Goal: Task Accomplishment & Management: Understand process/instructions

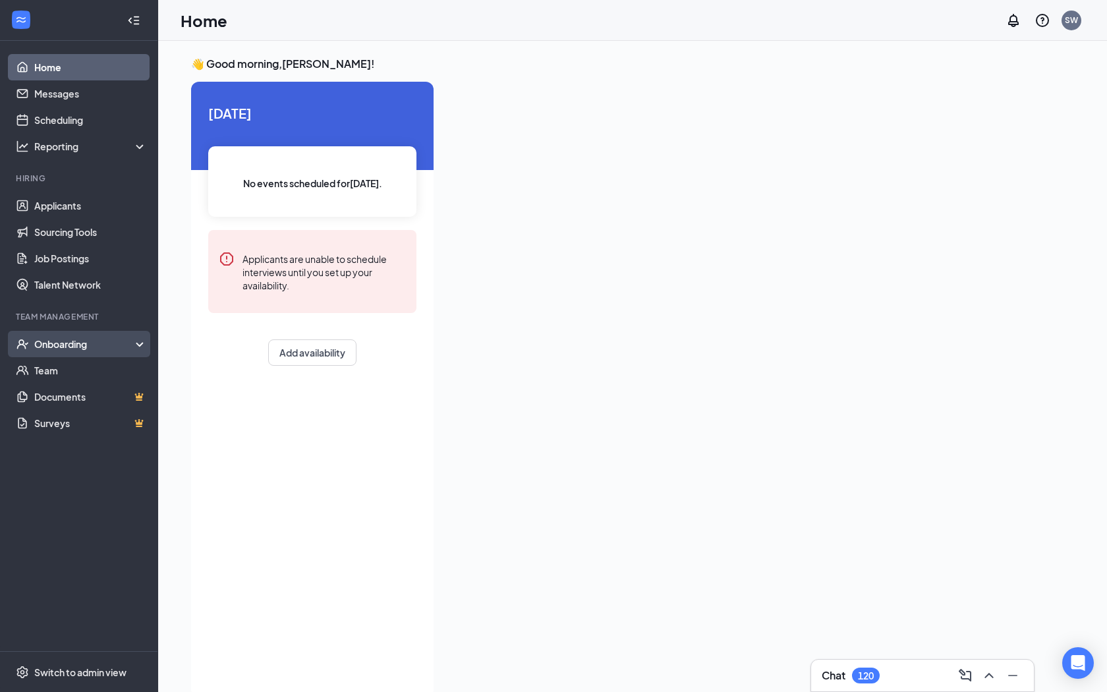
click at [45, 346] on div "Onboarding" at bounding box center [84, 343] width 101 height 13
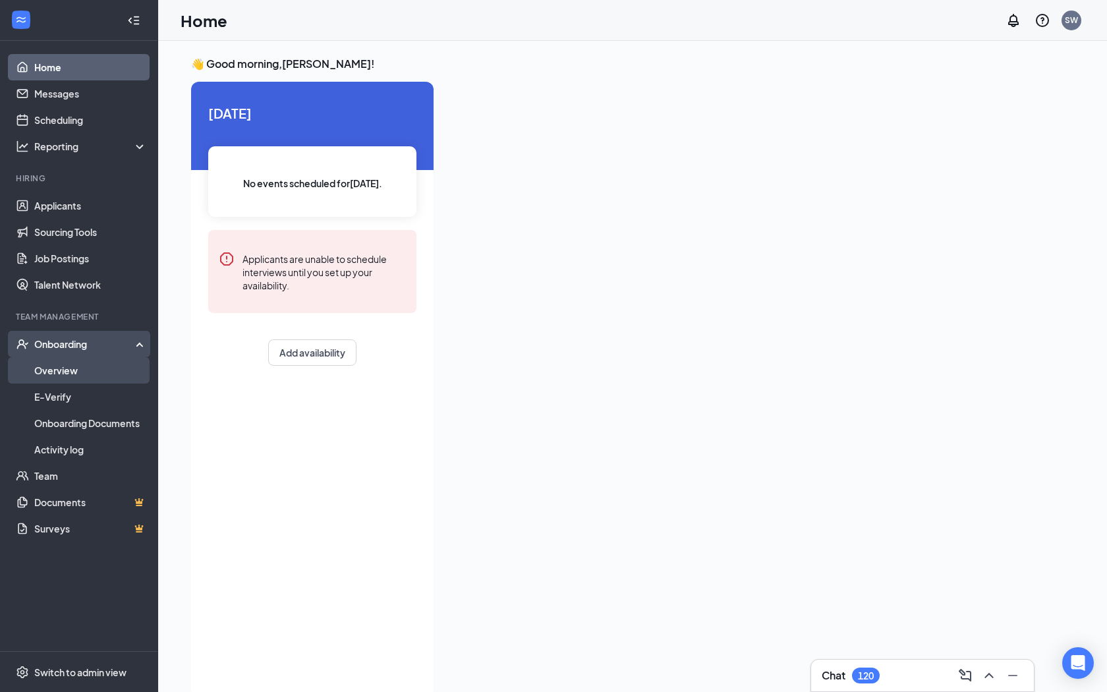
click at [54, 382] on link "Overview" at bounding box center [90, 370] width 113 height 26
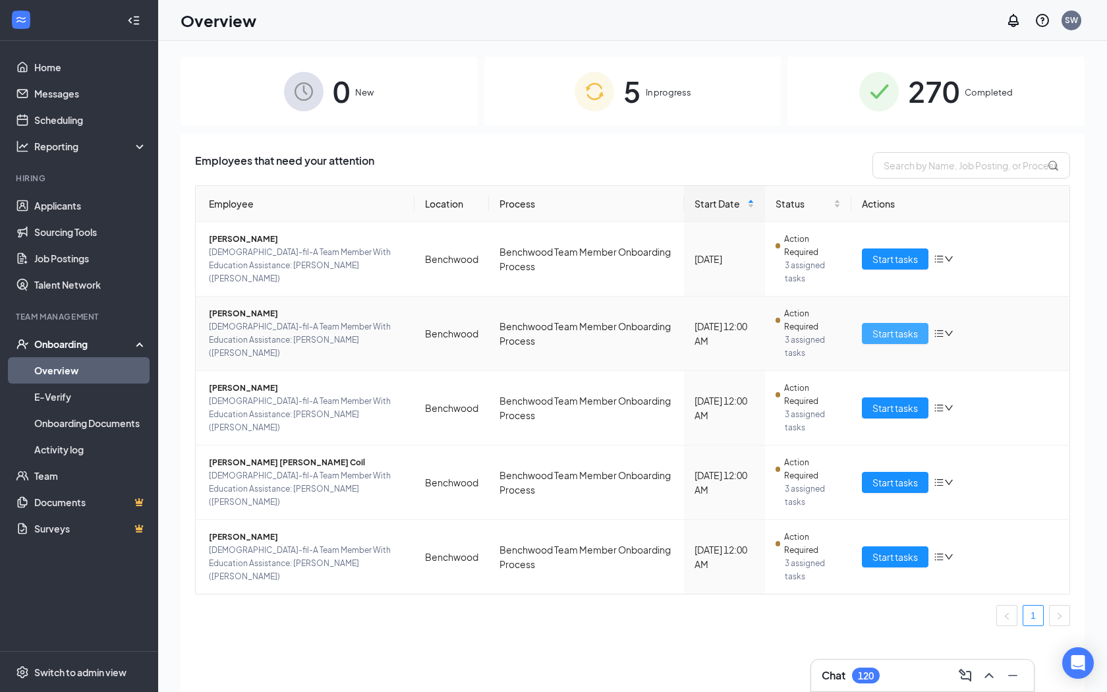
click at [648, 333] on span "Start tasks" at bounding box center [895, 333] width 45 height 14
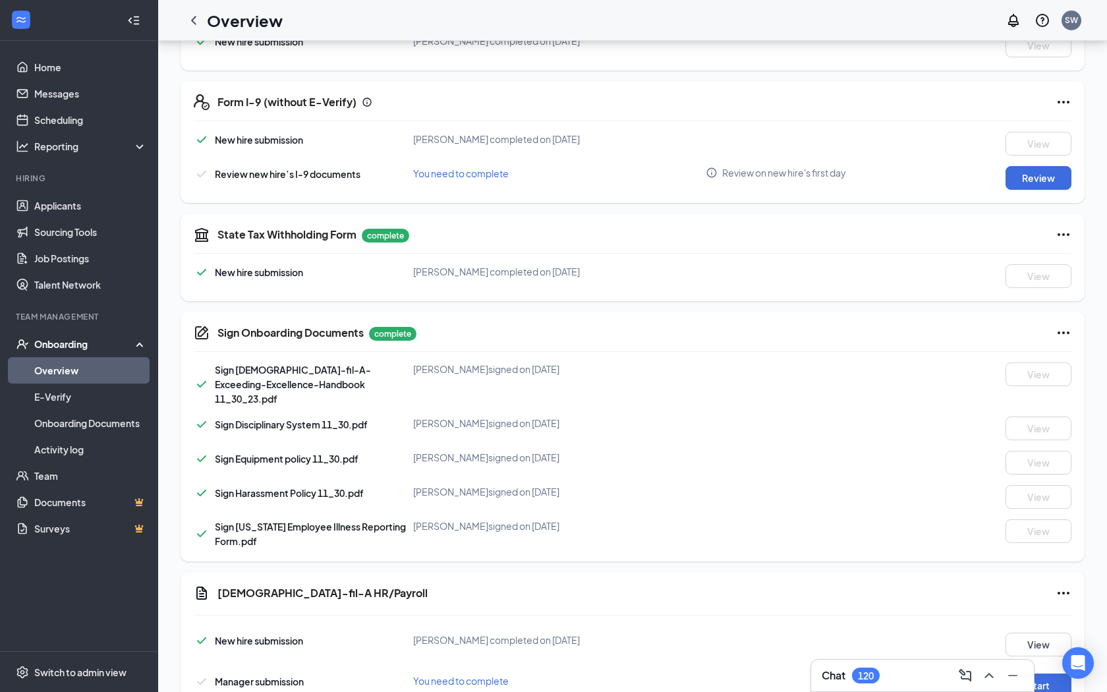
scroll to position [432, 0]
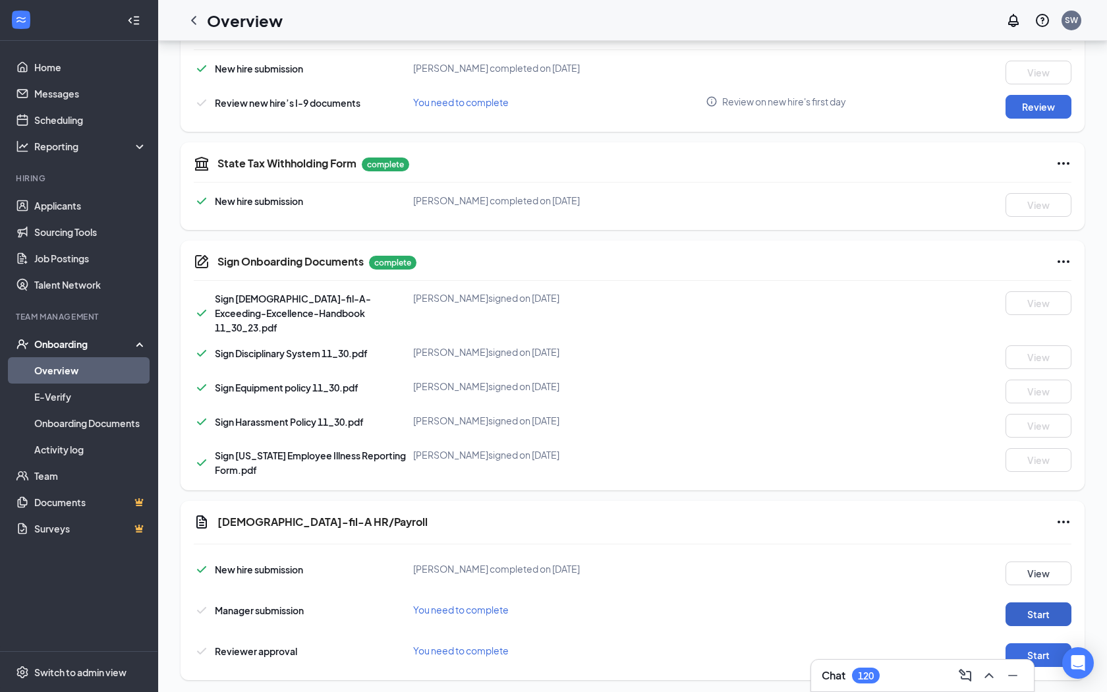
click at [648, 556] on button "Start" at bounding box center [1039, 614] width 66 height 24
click at [192, 22] on icon "ChevronLeft" at bounding box center [194, 21] width 16 height 16
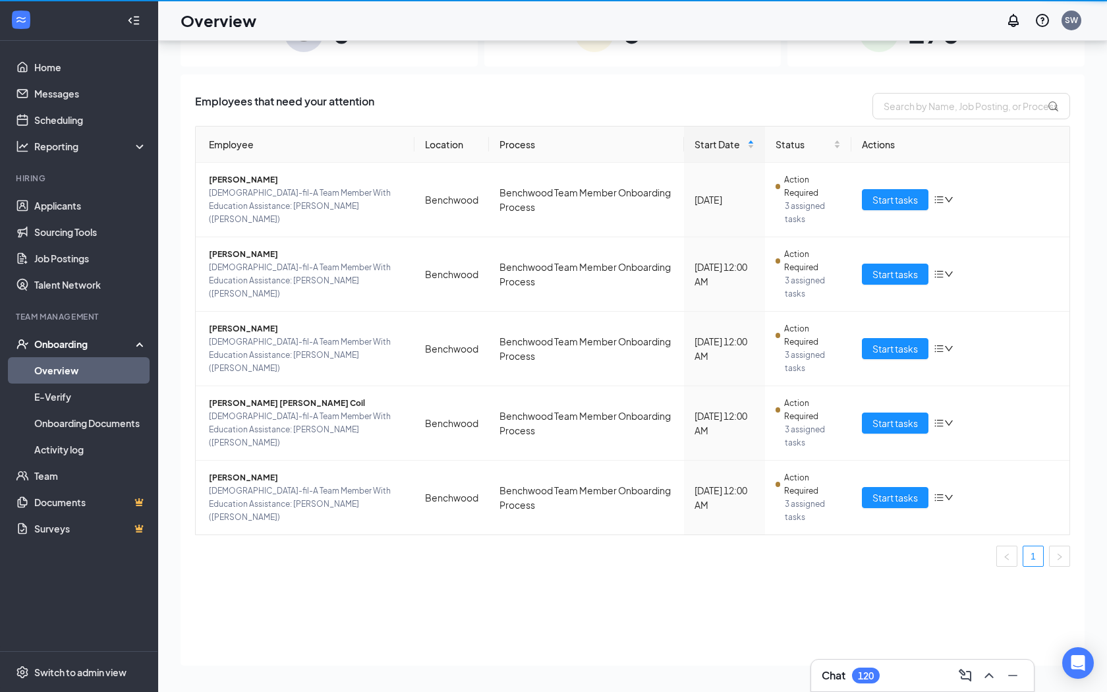
scroll to position [59, 0]
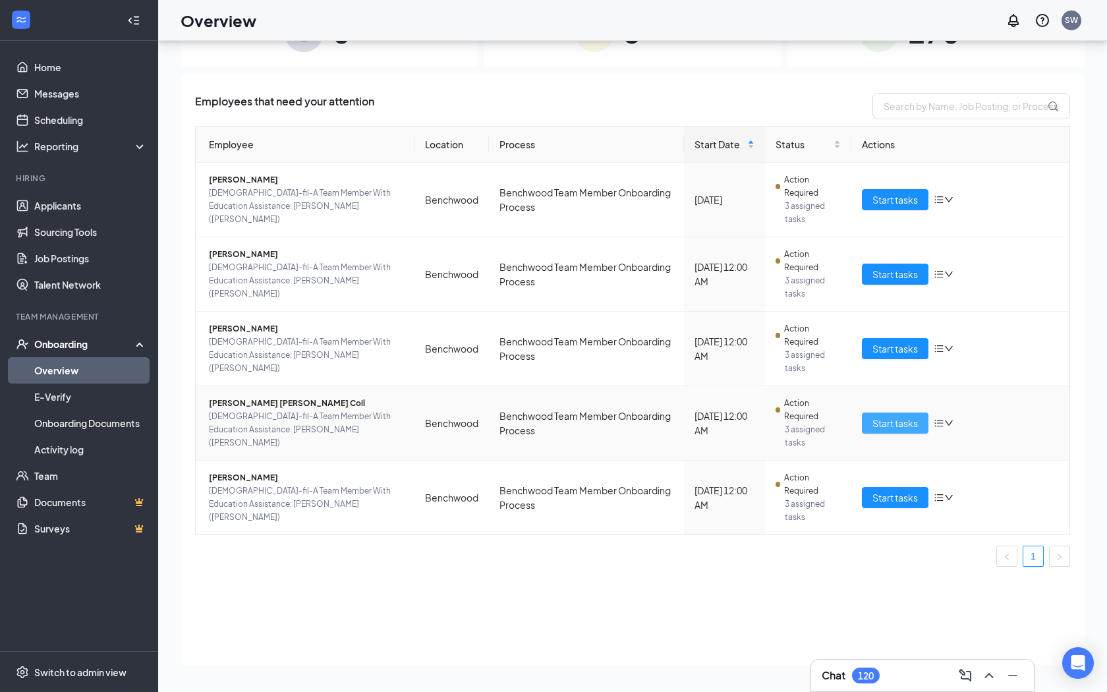
click at [648, 424] on span "Start tasks" at bounding box center [895, 423] width 45 height 14
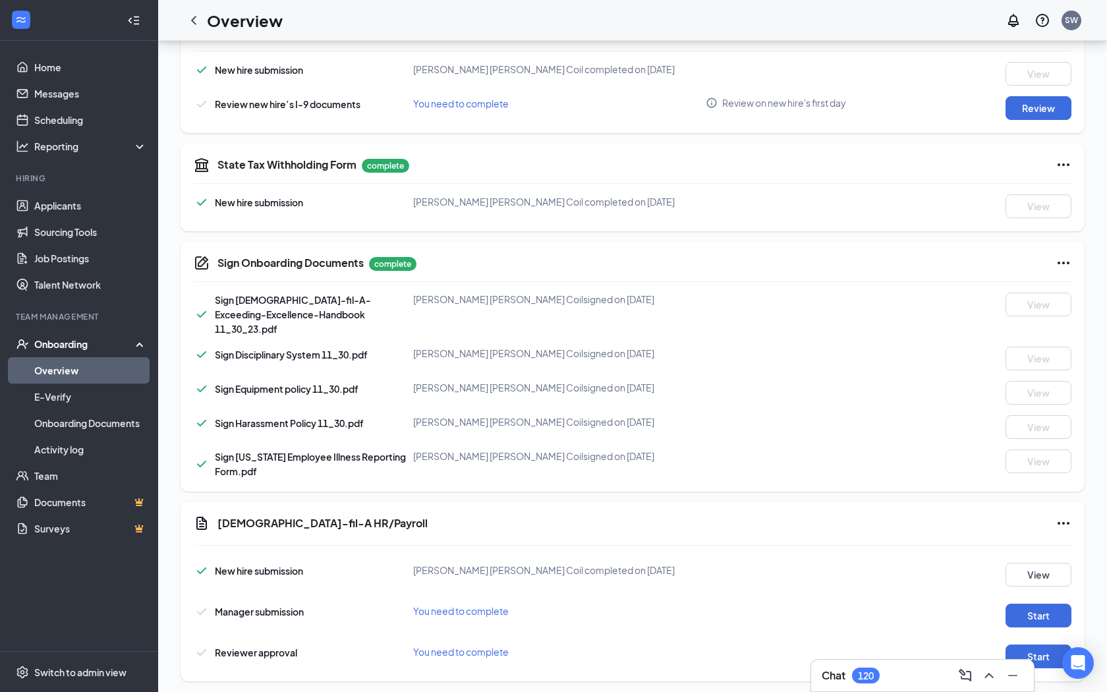
scroll to position [432, 0]
click at [648, 556] on button "Start" at bounding box center [1039, 614] width 66 height 24
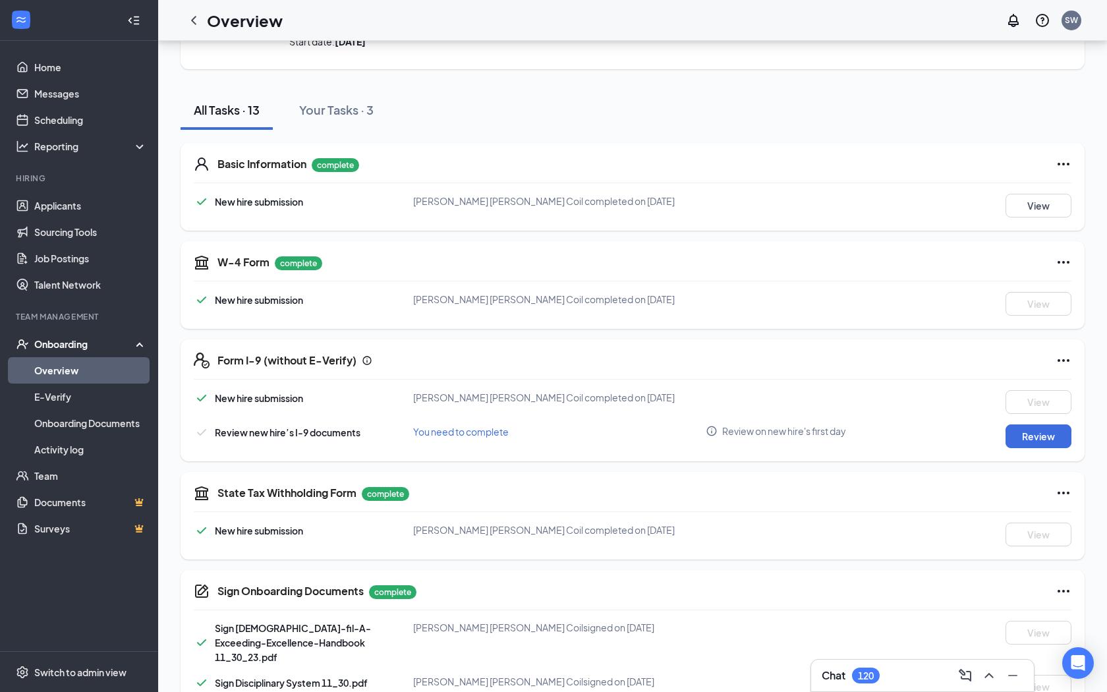
scroll to position [0, 0]
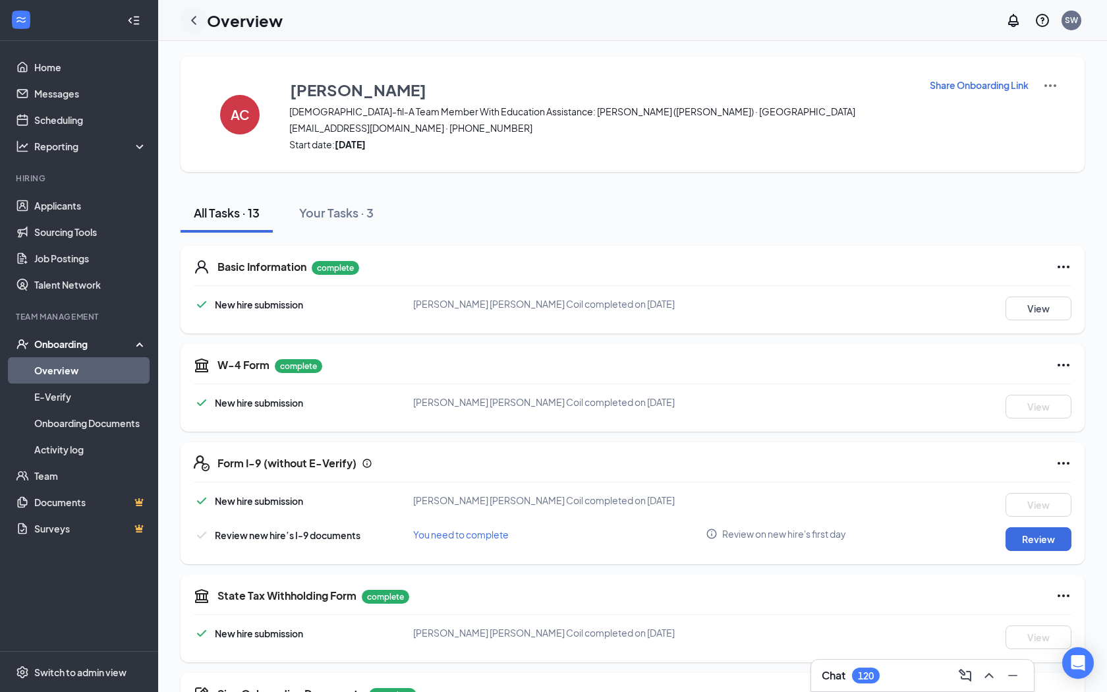
click at [191, 18] on icon "ChevronLeft" at bounding box center [194, 21] width 16 height 16
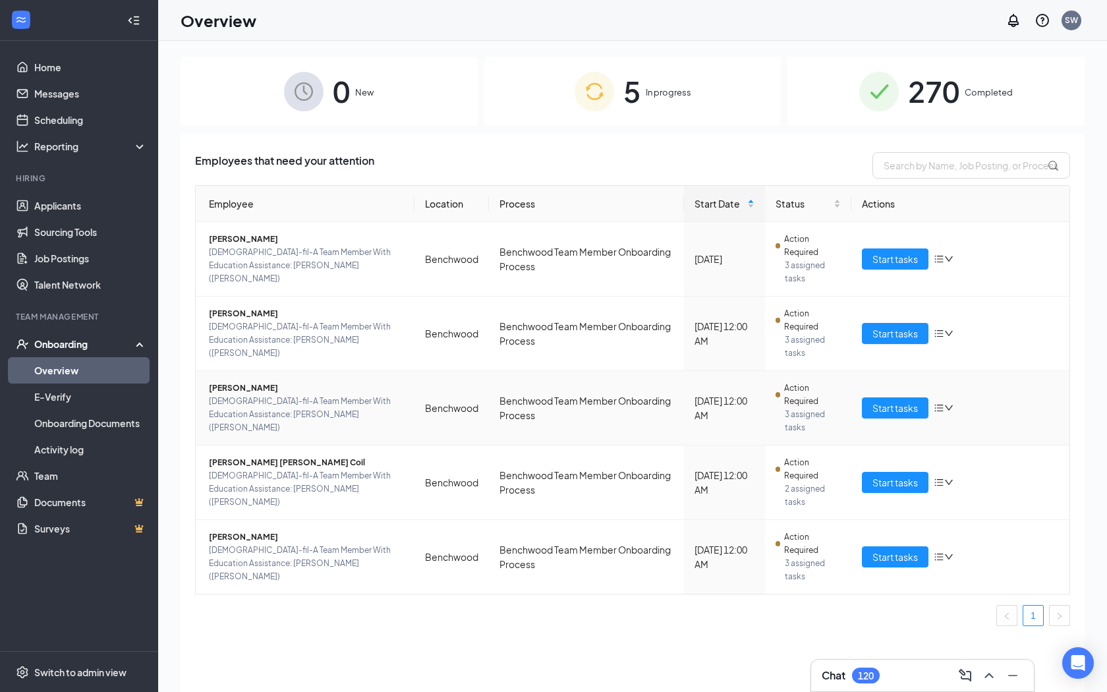
click at [525, 420] on td "Benchwood Team Member Onboarding Process" at bounding box center [586, 408] width 195 height 74
click at [523, 418] on td "Benchwood Team Member Onboarding Process" at bounding box center [586, 408] width 195 height 74
click at [648, 338] on span "Start tasks" at bounding box center [895, 333] width 45 height 14
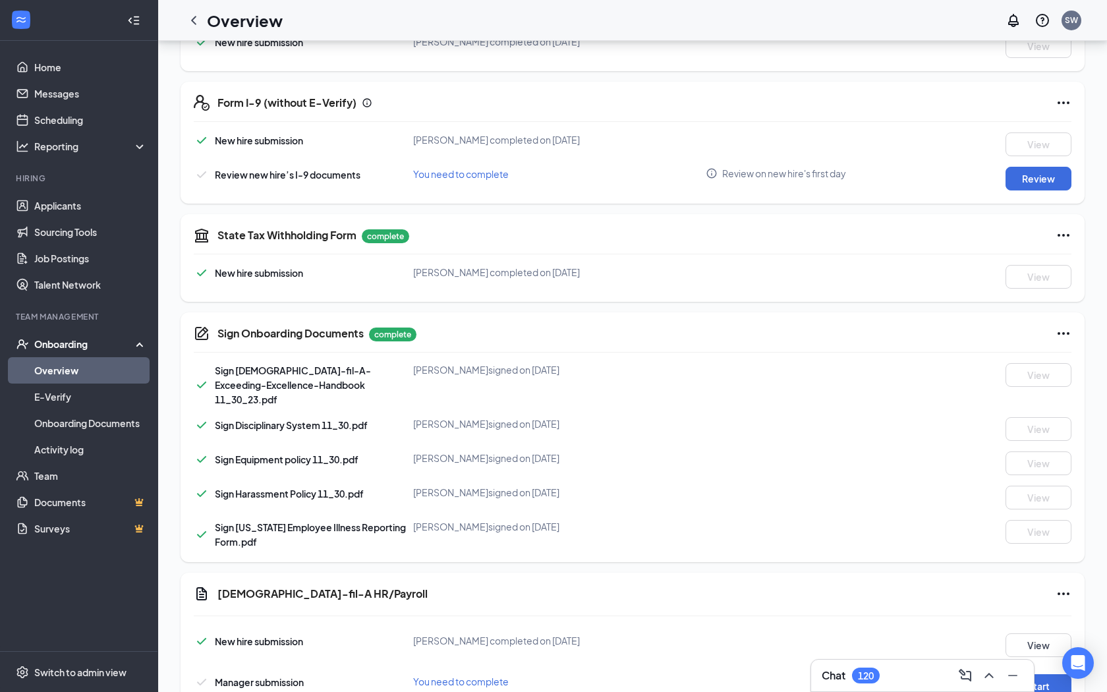
scroll to position [432, 0]
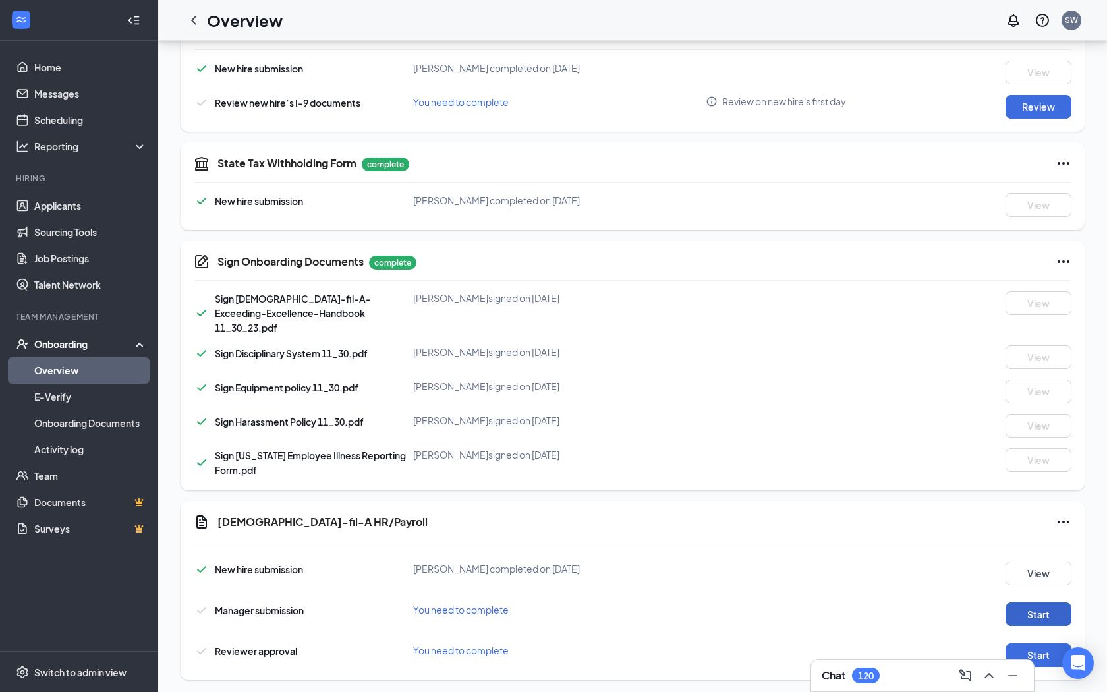
click at [648, 556] on button "Start" at bounding box center [1039, 614] width 66 height 24
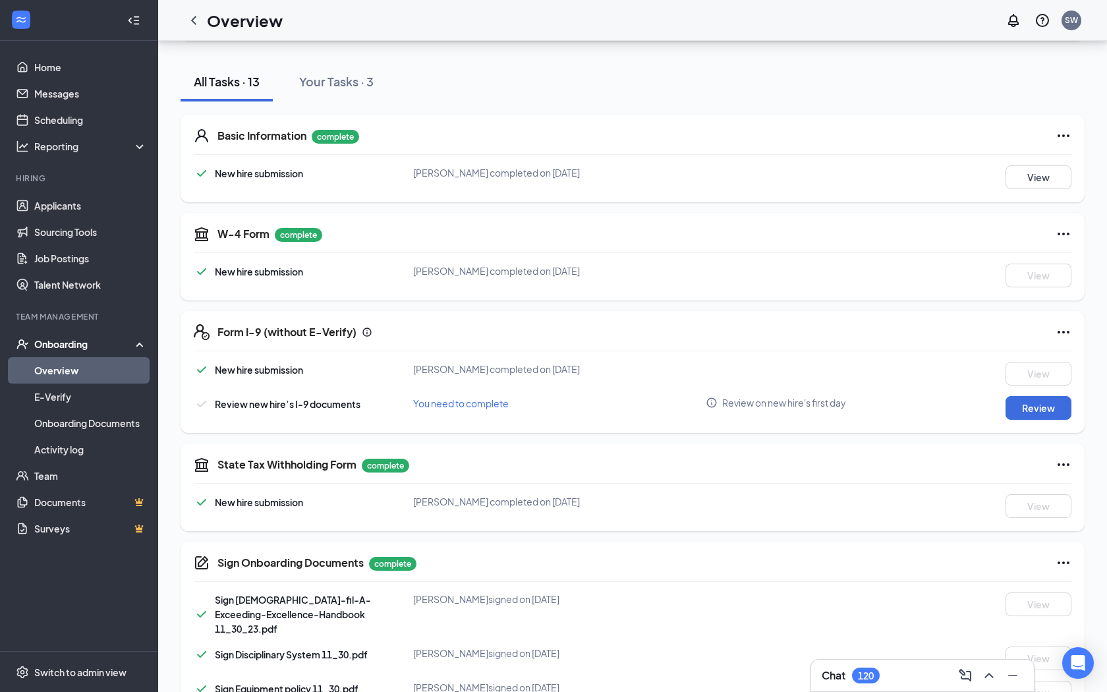
scroll to position [0, 0]
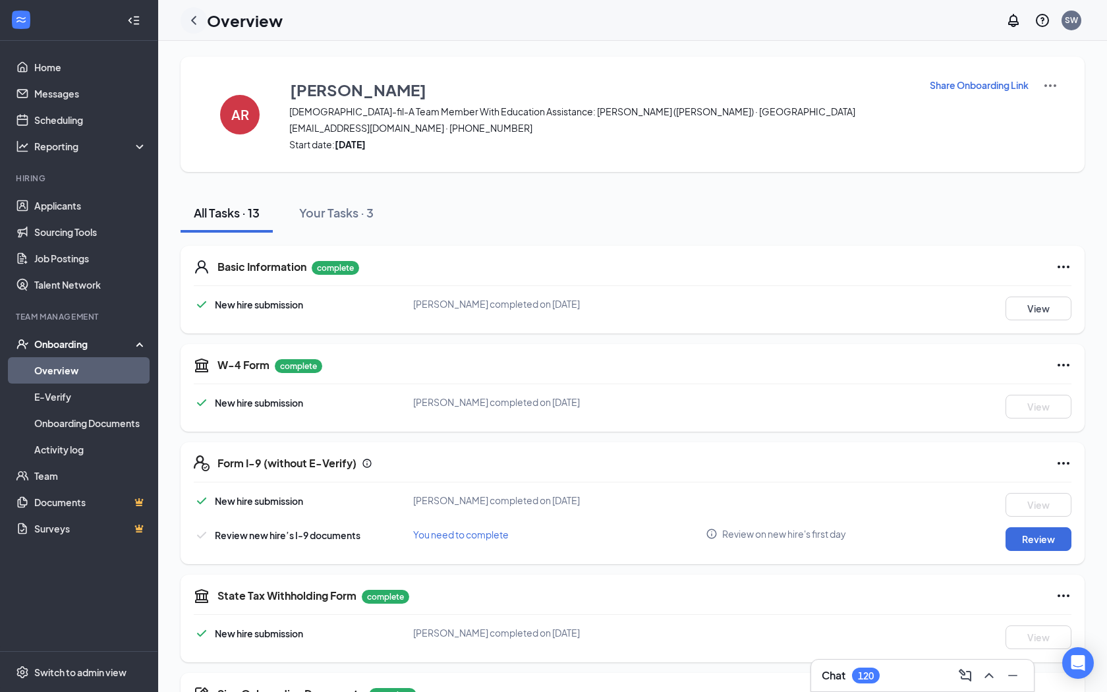
click at [187, 17] on icon "ChevronLeft" at bounding box center [194, 21] width 16 height 16
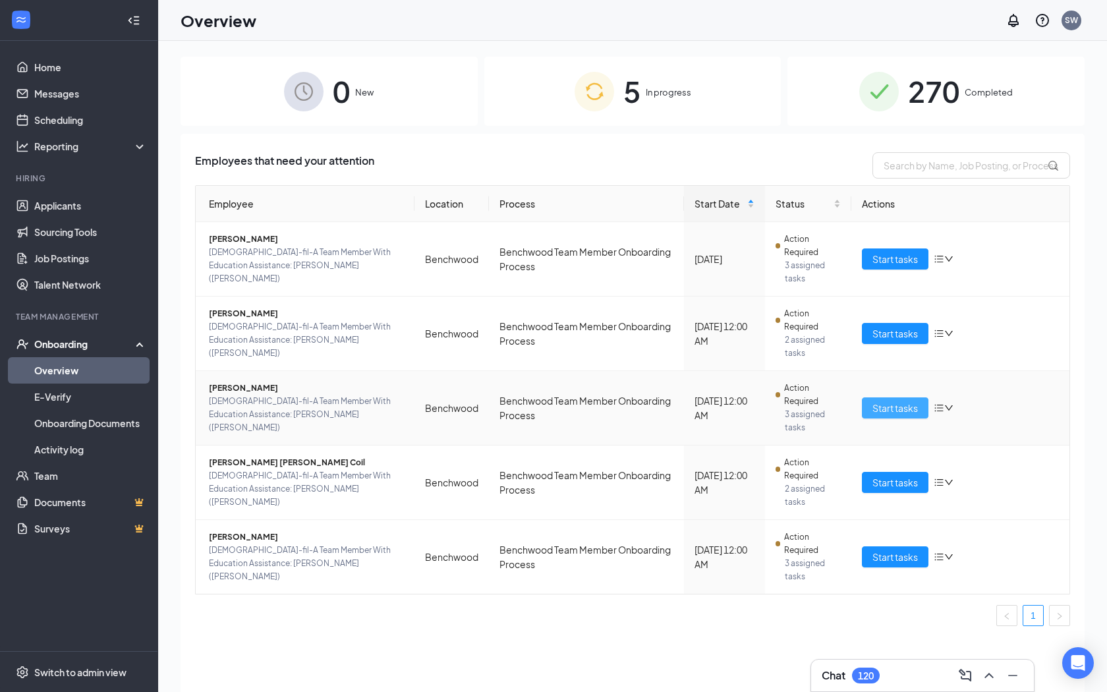
click at [648, 415] on span "Start tasks" at bounding box center [895, 408] width 45 height 14
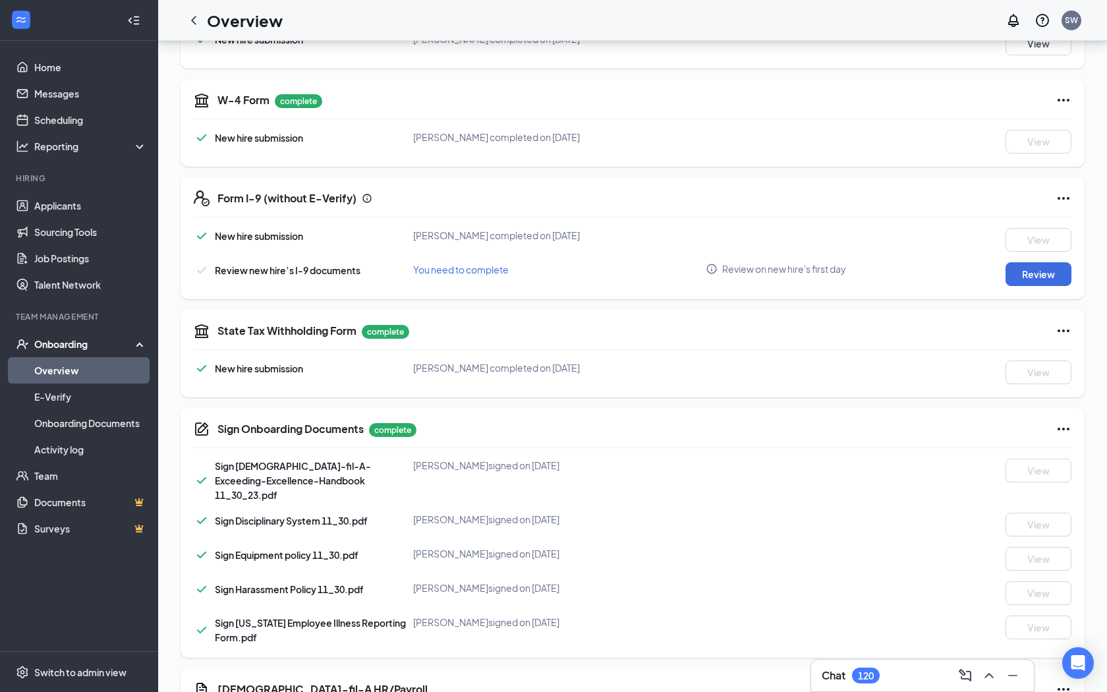
scroll to position [432, 0]
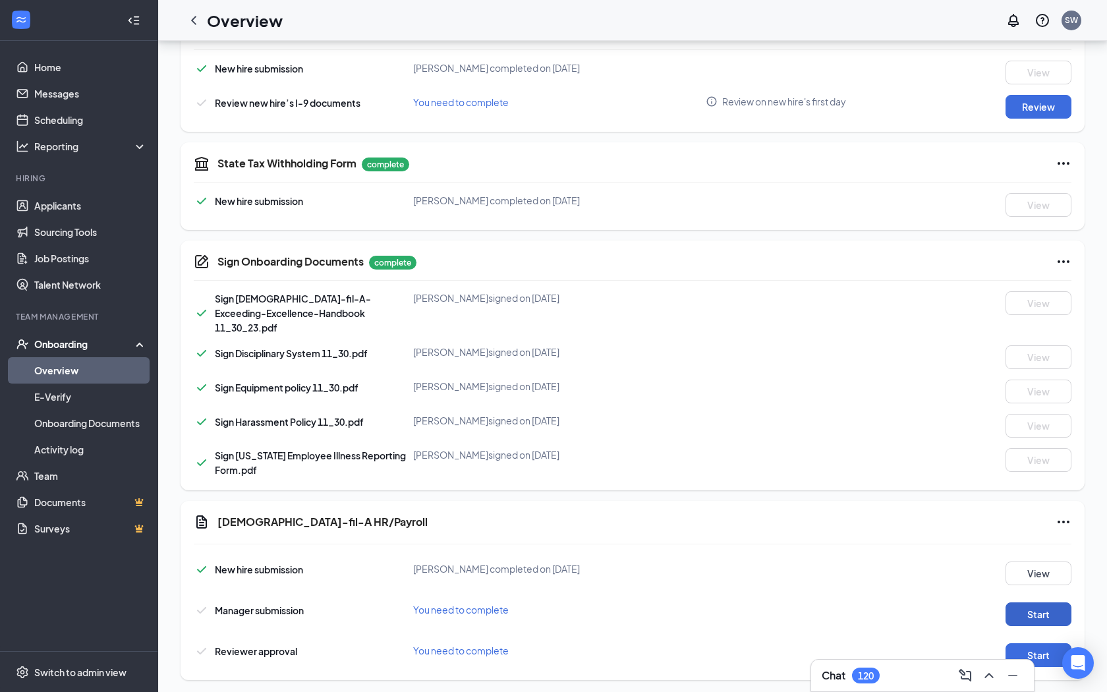
click at [648, 556] on button "Start" at bounding box center [1039, 614] width 66 height 24
click at [196, 18] on icon "ChevronLeft" at bounding box center [194, 21] width 16 height 16
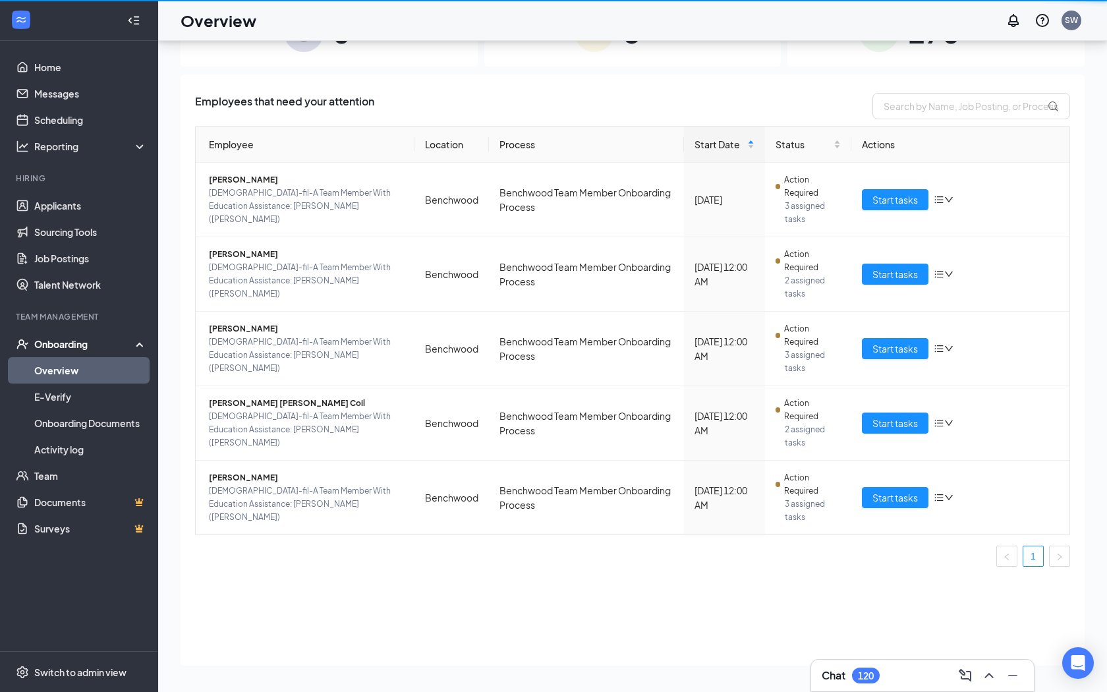
scroll to position [59, 0]
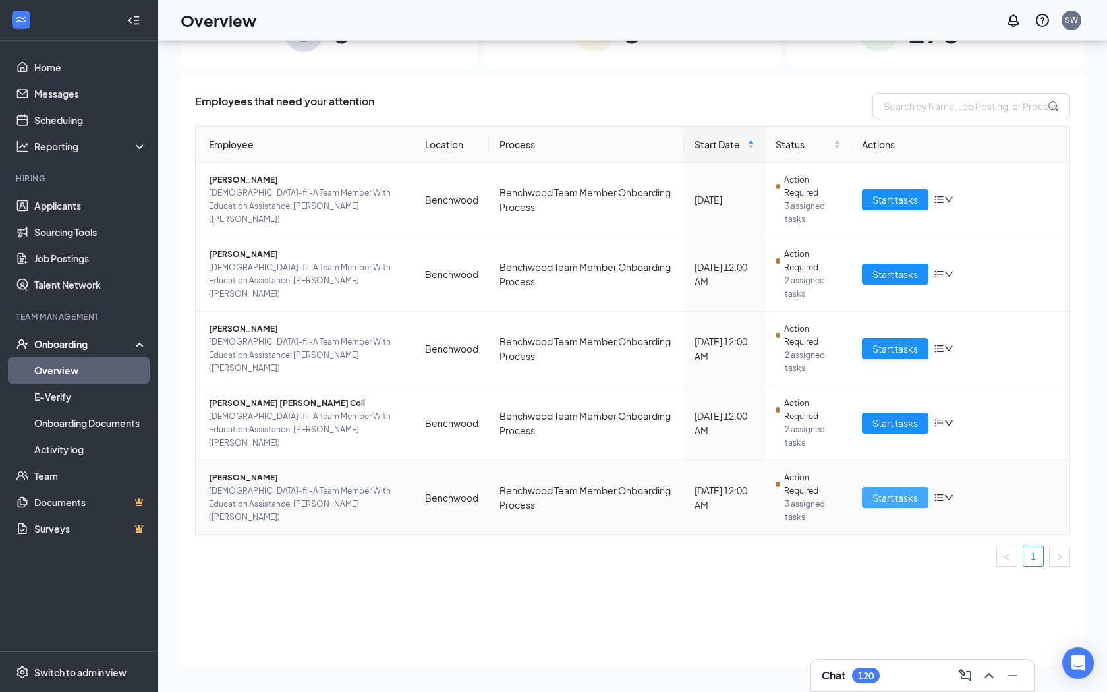
click at [648, 494] on span "Start tasks" at bounding box center [895, 497] width 45 height 14
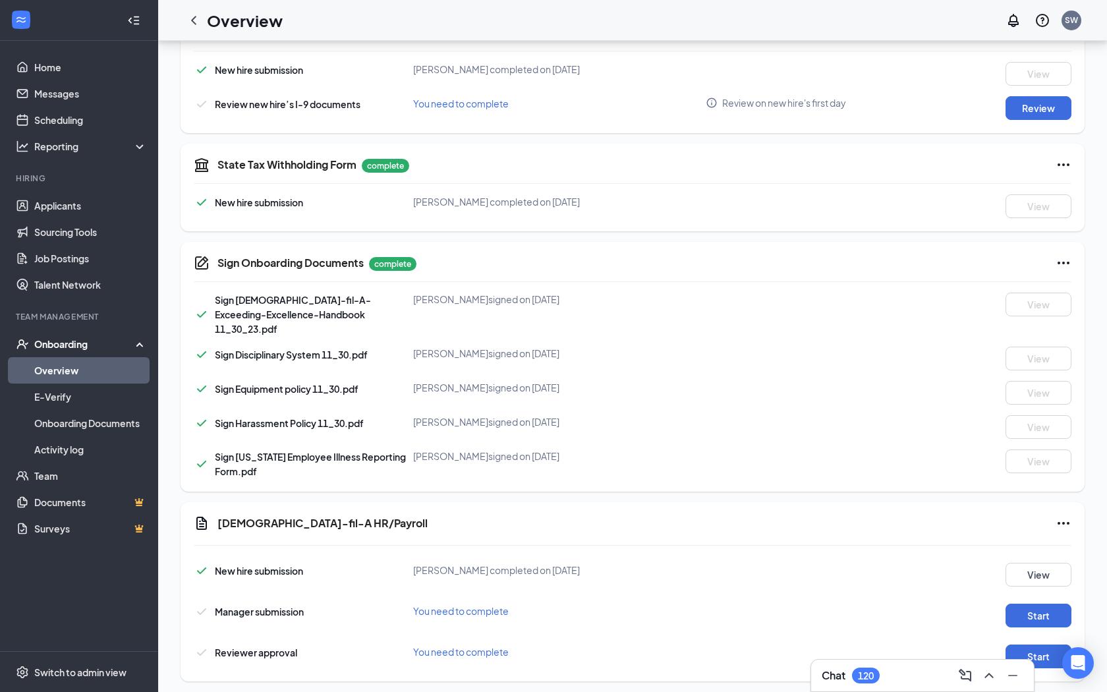
scroll to position [432, 0]
click at [648, 556] on button "Start" at bounding box center [1039, 614] width 66 height 24
click at [192, 26] on icon "ChevronLeft" at bounding box center [194, 21] width 16 height 16
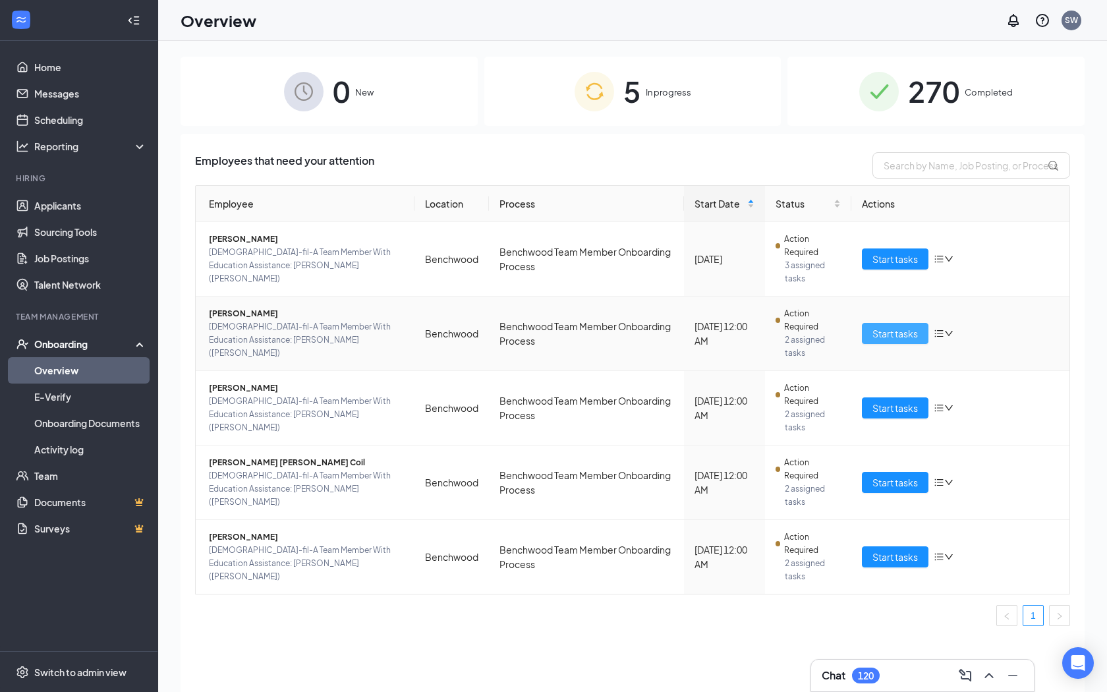
click at [648, 332] on span "Start tasks" at bounding box center [895, 333] width 45 height 14
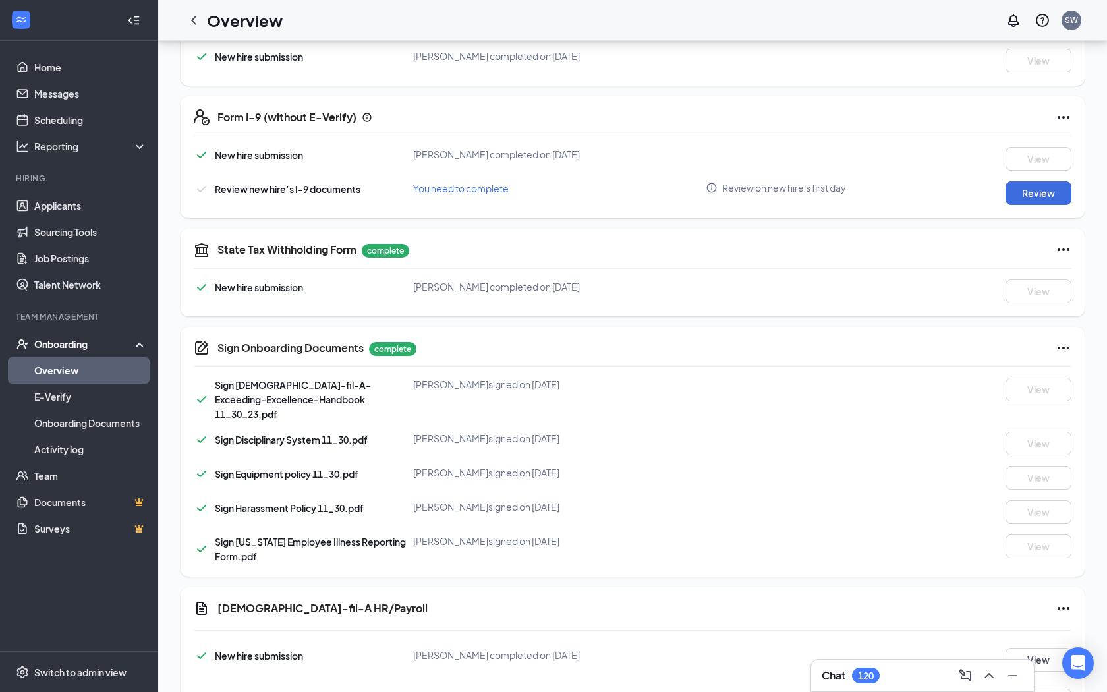
scroll to position [432, 0]
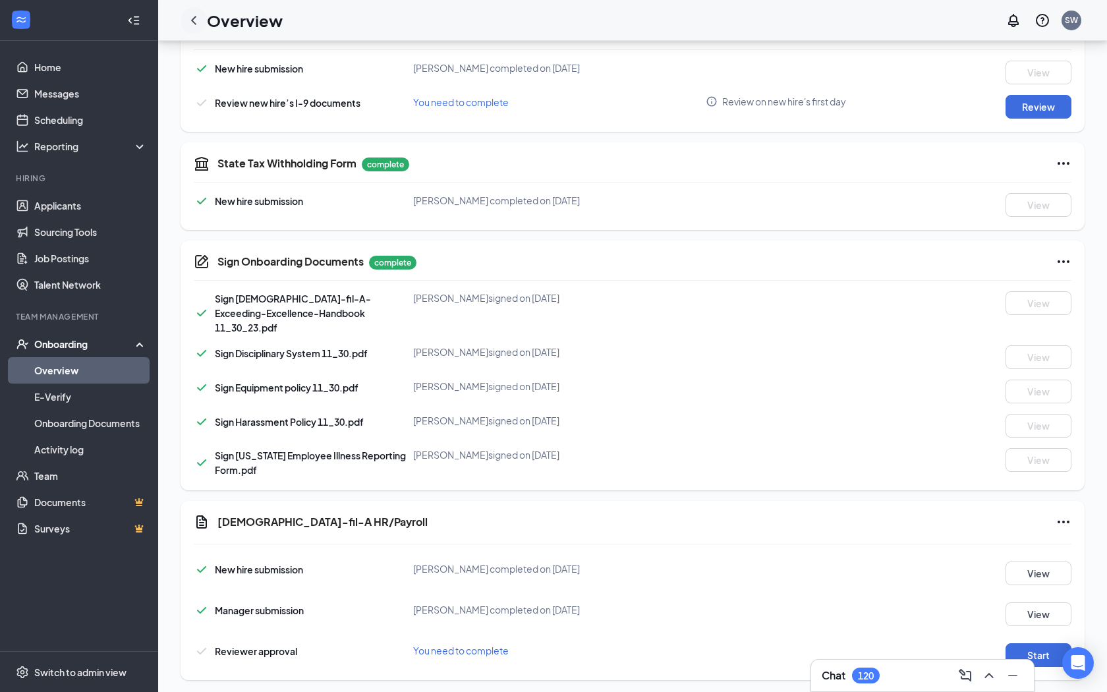
click at [192, 16] on icon "ChevronLeft" at bounding box center [194, 21] width 16 height 16
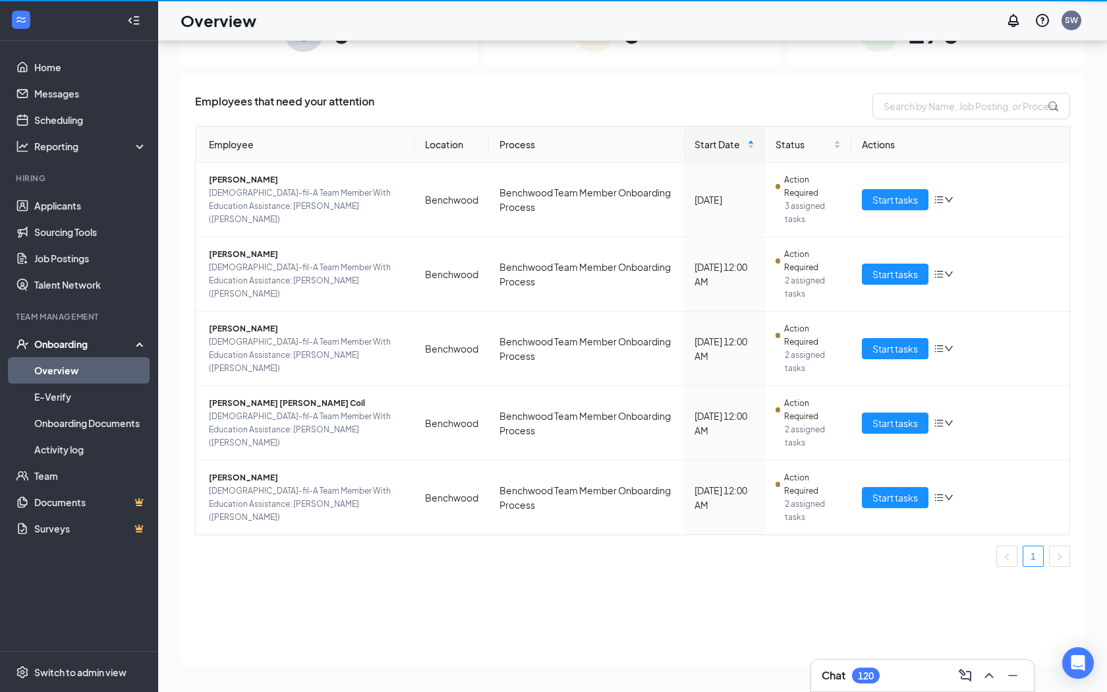
scroll to position [59, 0]
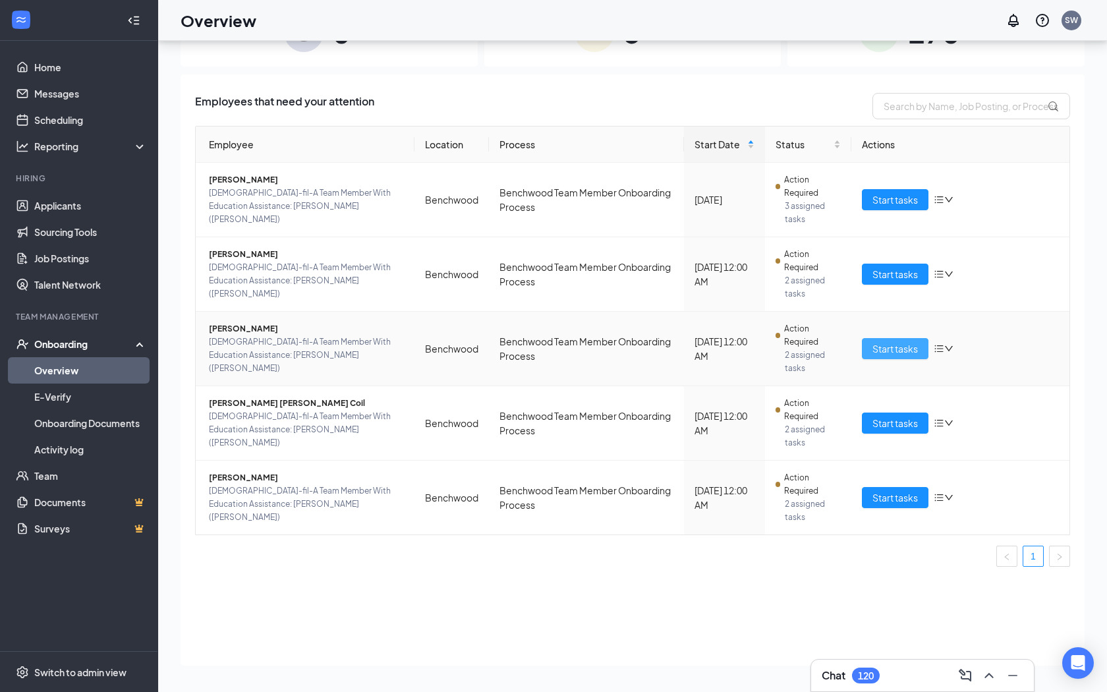
click at [648, 355] on span "Start tasks" at bounding box center [895, 348] width 45 height 14
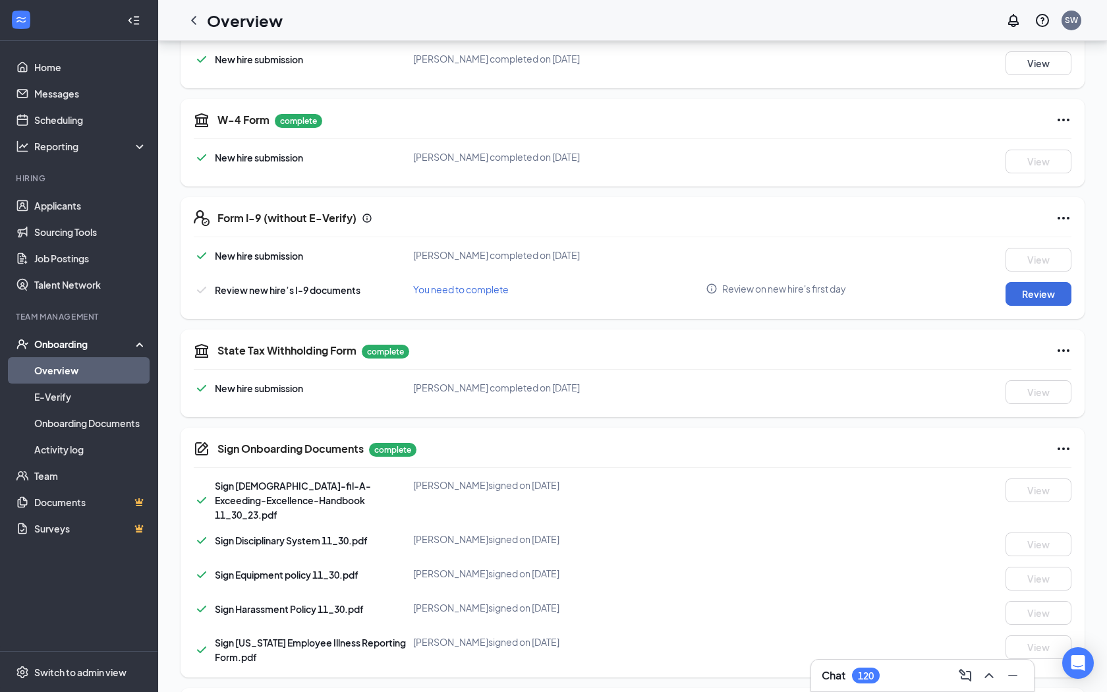
scroll to position [432, 0]
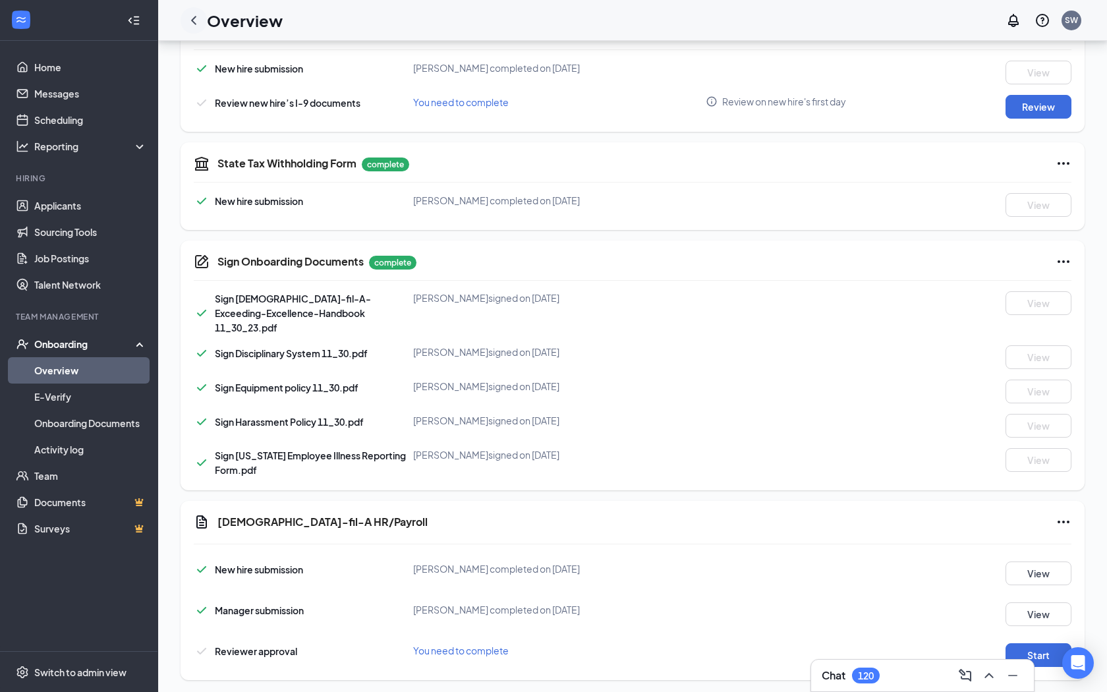
click at [190, 19] on icon "ChevronLeft" at bounding box center [194, 21] width 16 height 16
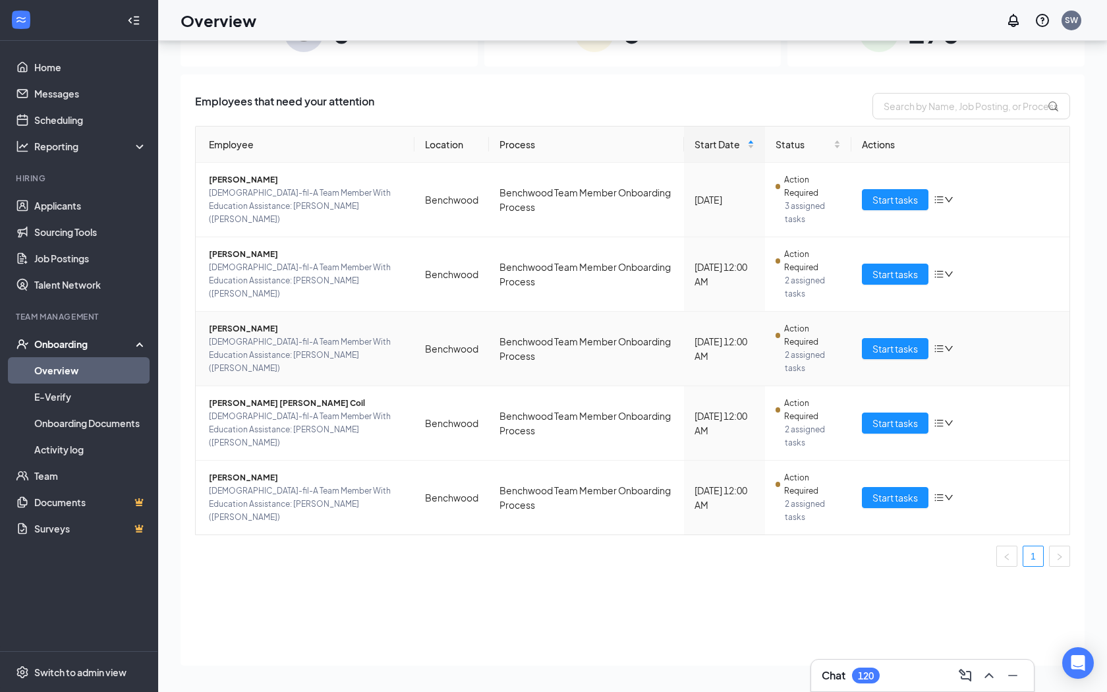
scroll to position [51, 0]
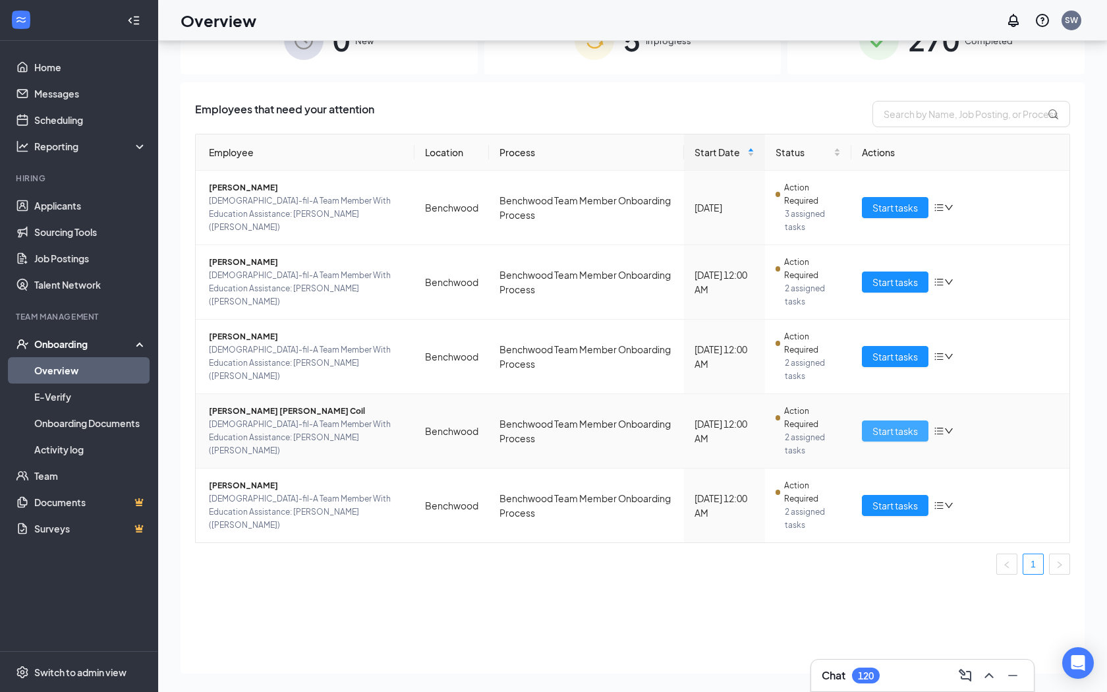
click at [648, 424] on span "Start tasks" at bounding box center [895, 431] width 45 height 14
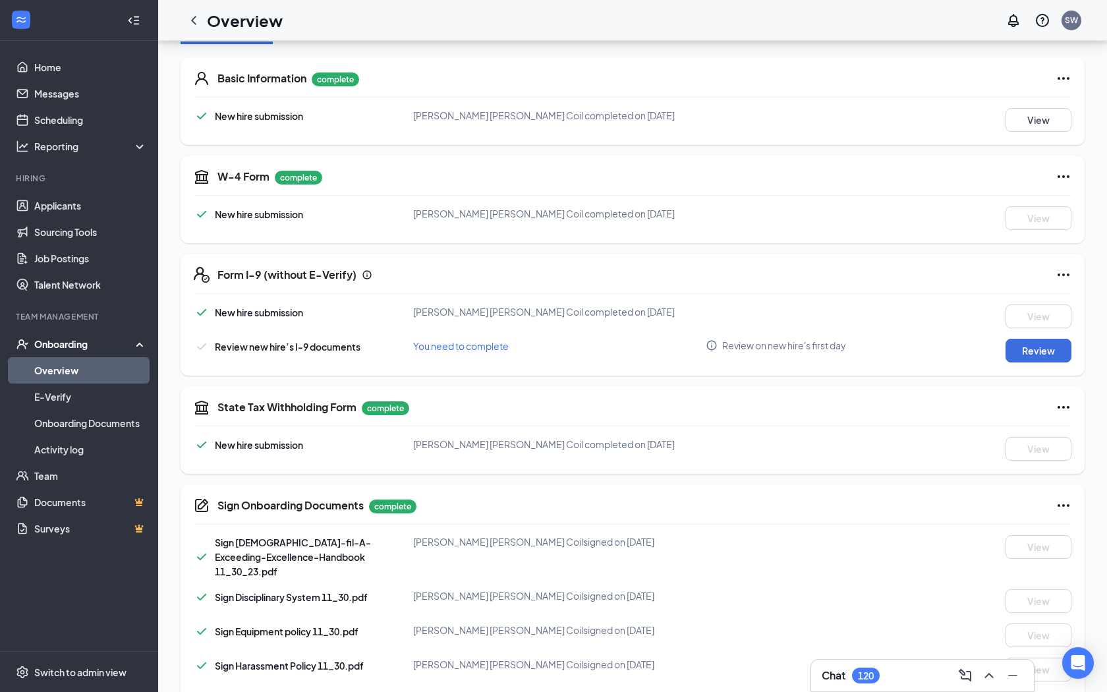
scroll to position [432, 0]
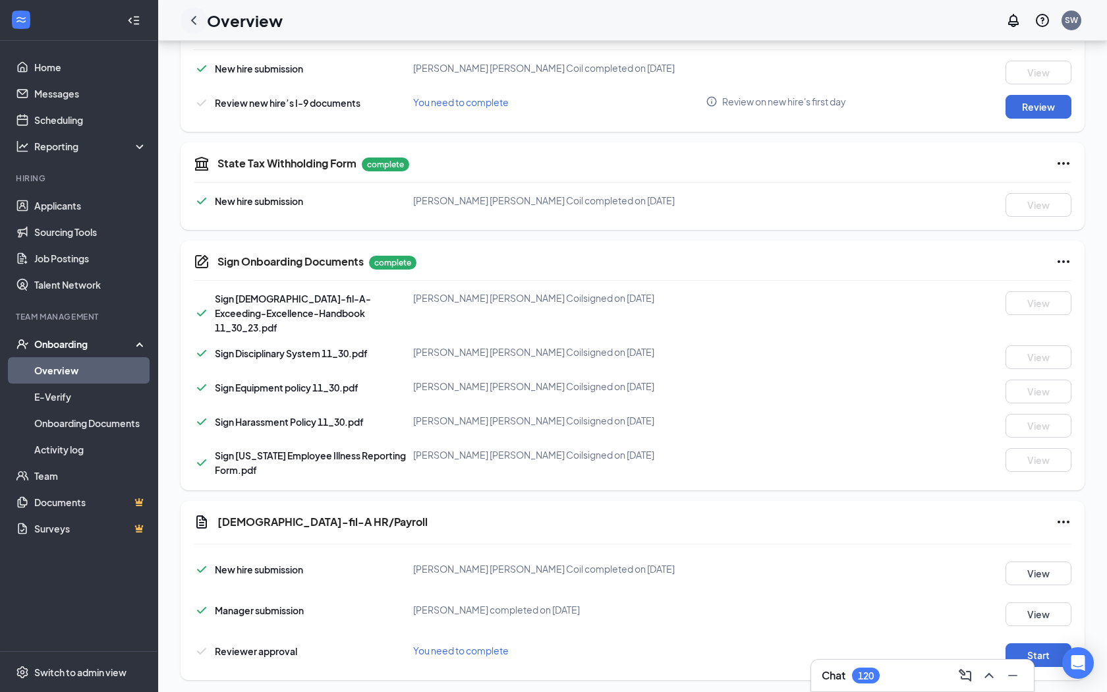
click at [192, 20] on icon "ChevronLeft" at bounding box center [193, 20] width 5 height 9
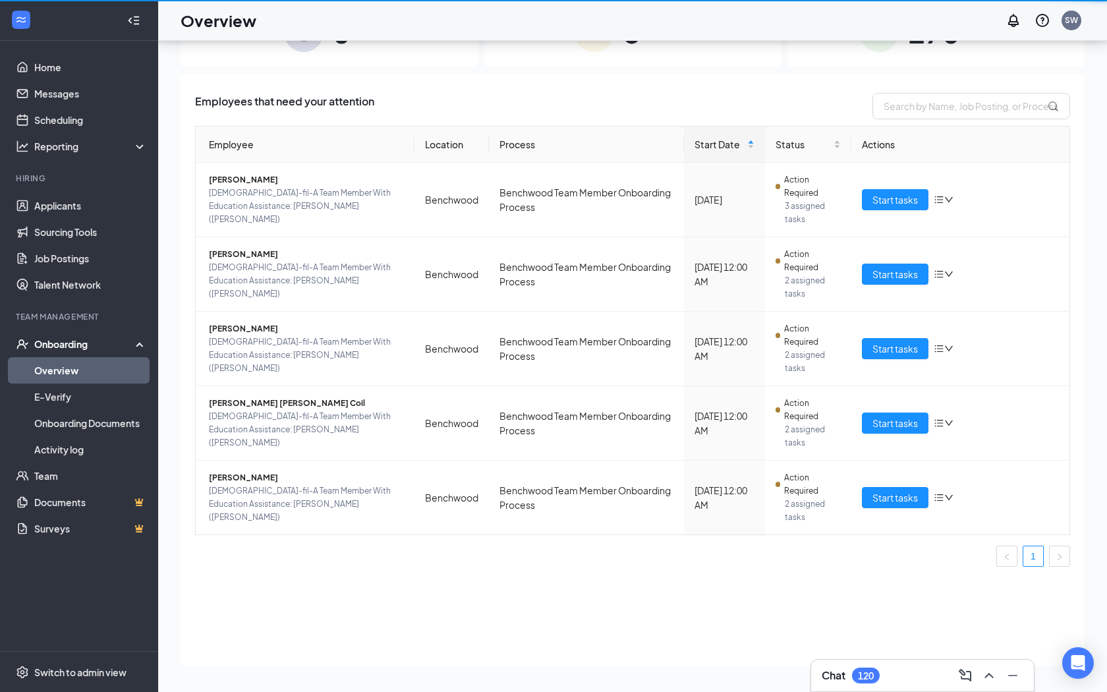
scroll to position [59, 0]
